Goal: Ask a question

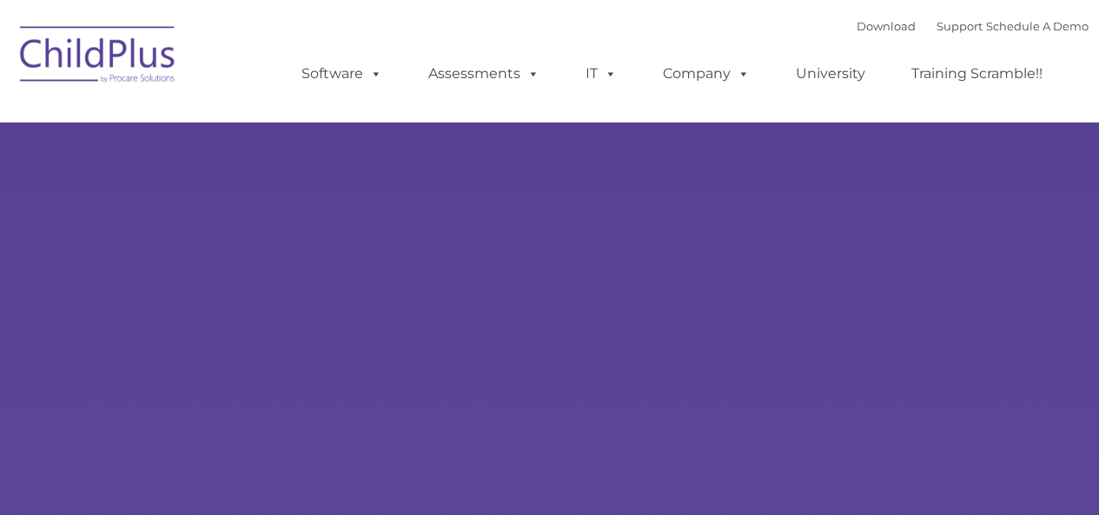
type input ""
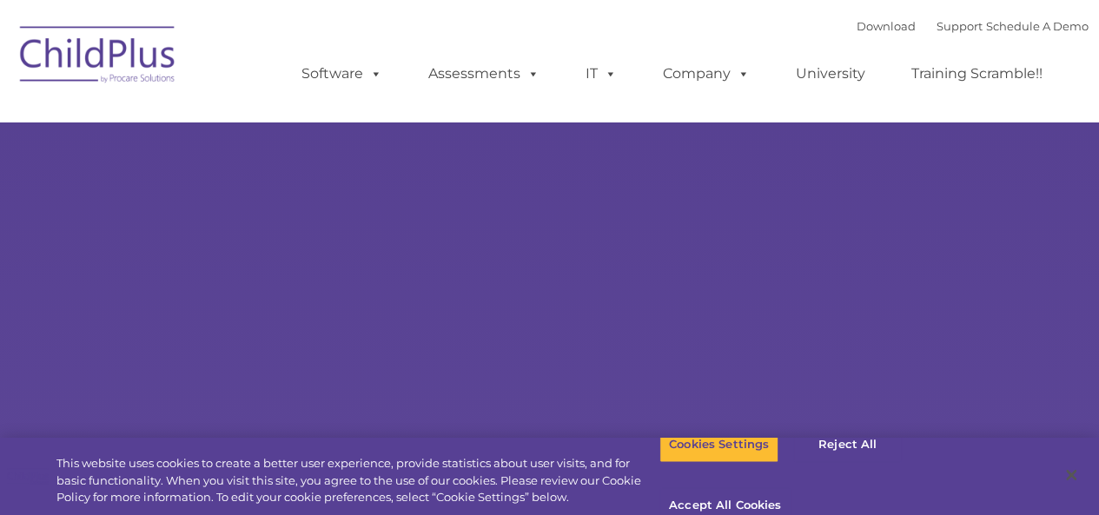
select select "MEDIUM"
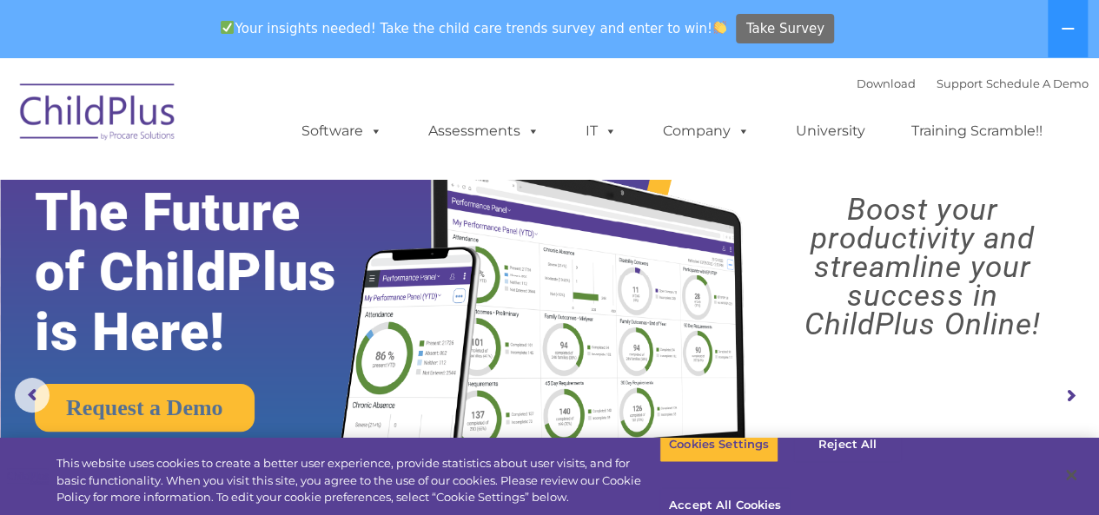
click at [747, 30] on span "Take Survey" at bounding box center [786, 29] width 78 height 30
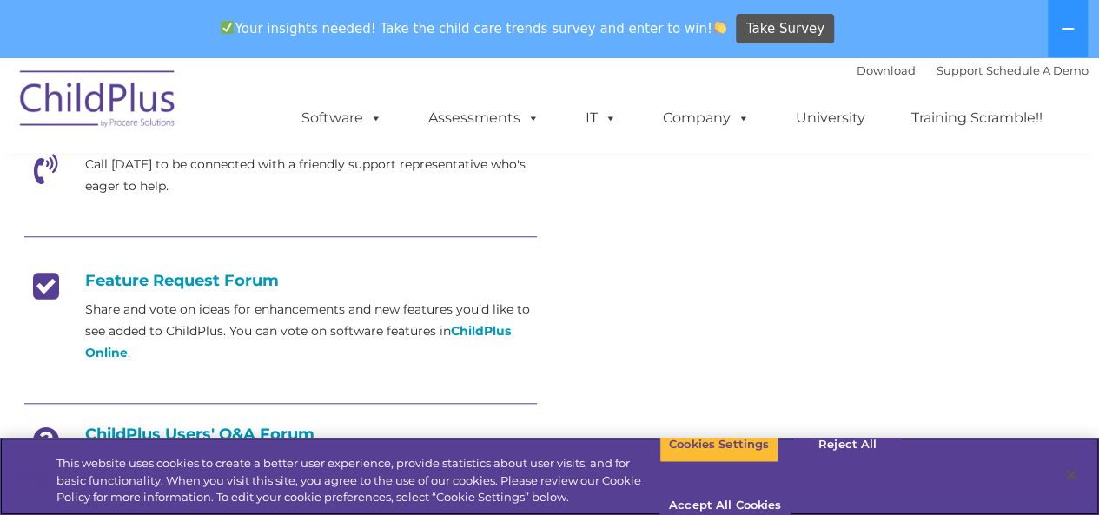
scroll to position [638, 0]
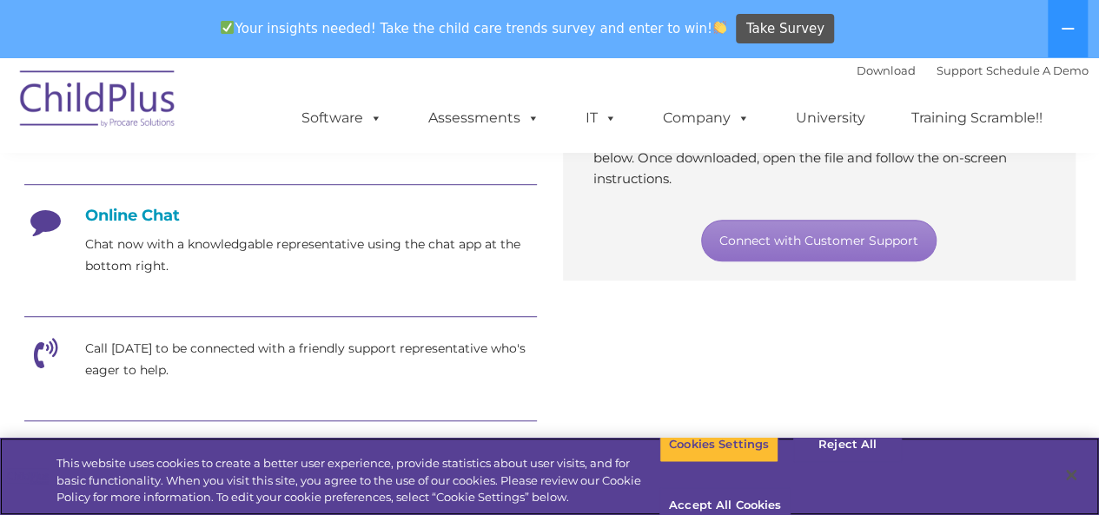
scroll to position [436, 0]
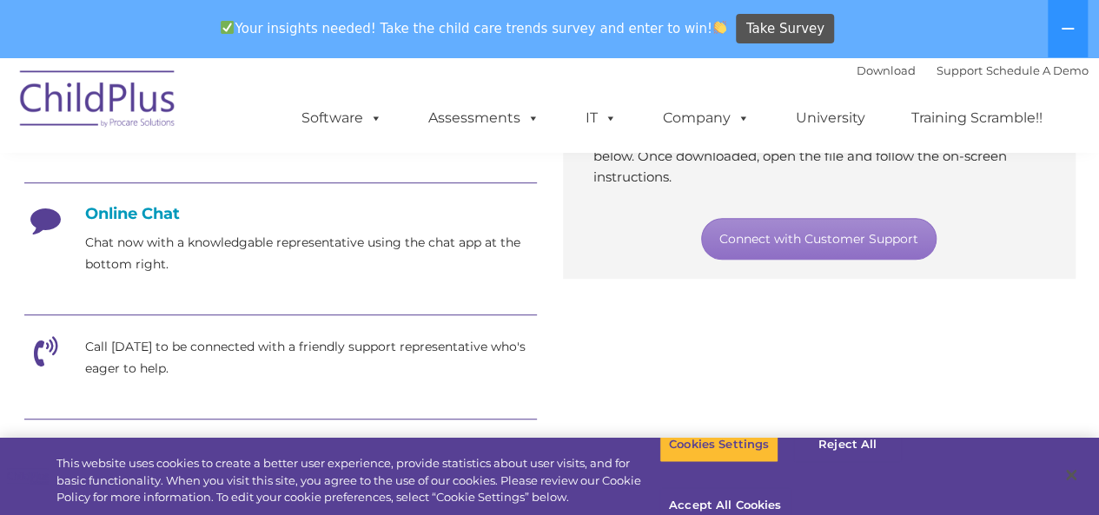
click at [1091, 262] on section "Customer Support Need help with ChildPlus? We offer many convenient ways to con…" at bounding box center [549, 291] width 1099 height 1340
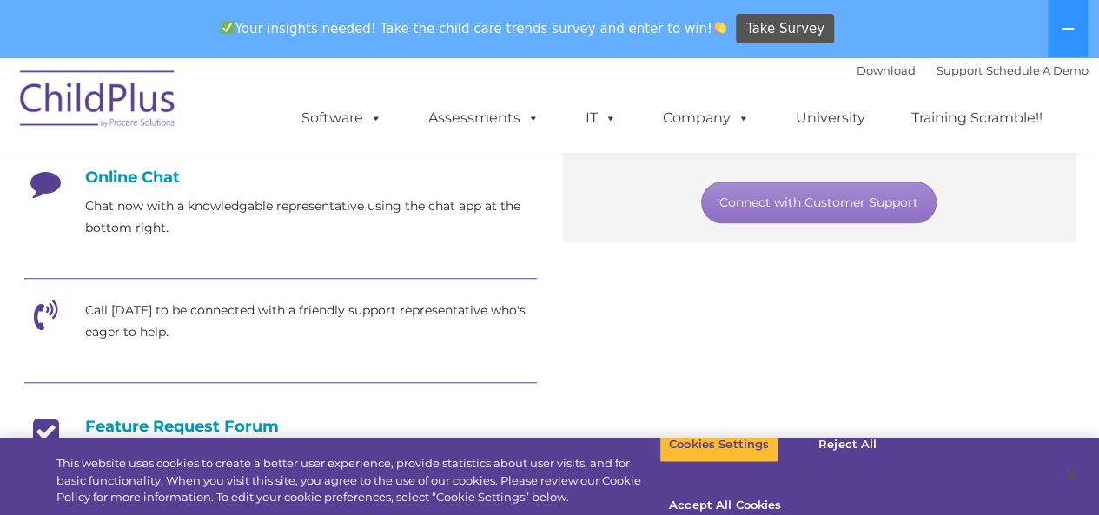
scroll to position [473, 0]
